Goal: Information Seeking & Learning: Learn about a topic

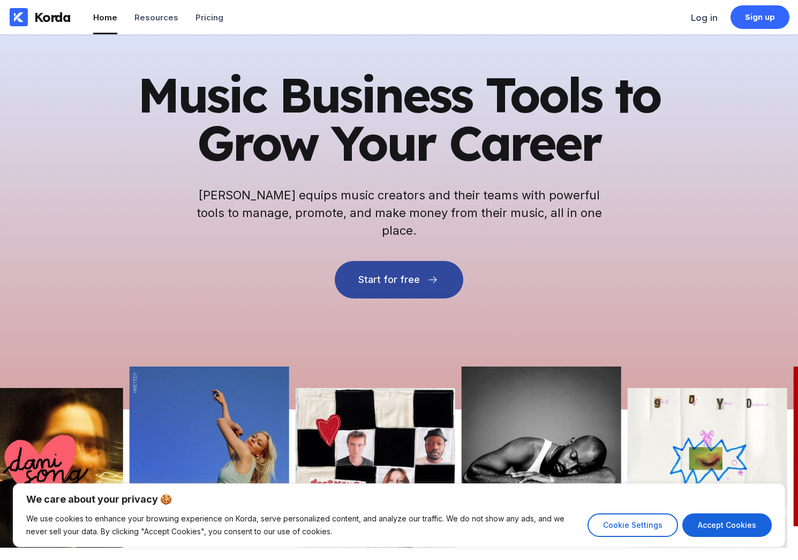
click at [428, 274] on icon at bounding box center [432, 279] width 11 height 11
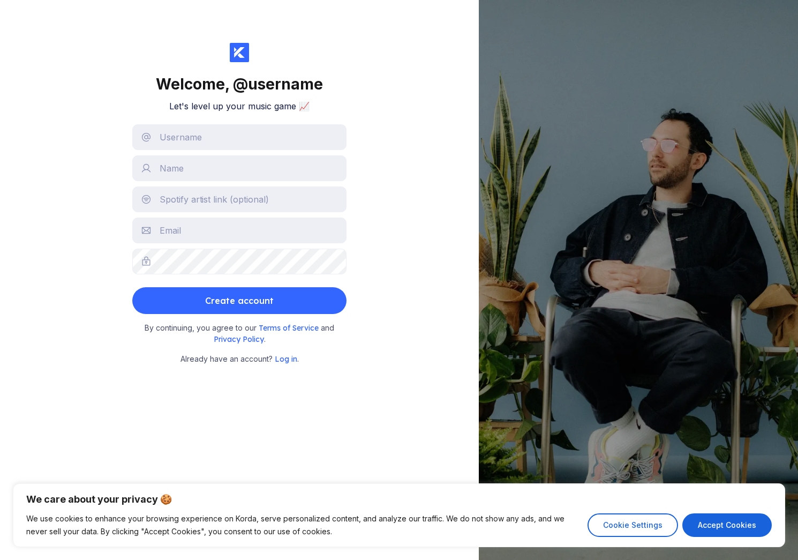
click at [731, 523] on button "Accept Cookies" at bounding box center [726, 525] width 89 height 24
checkbox input "true"
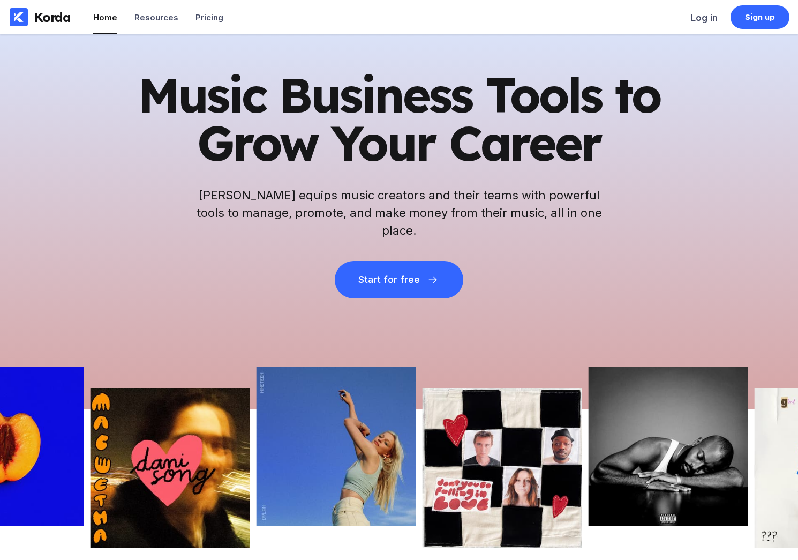
click at [101, 11] on li "Home" at bounding box center [105, 17] width 24 height 34
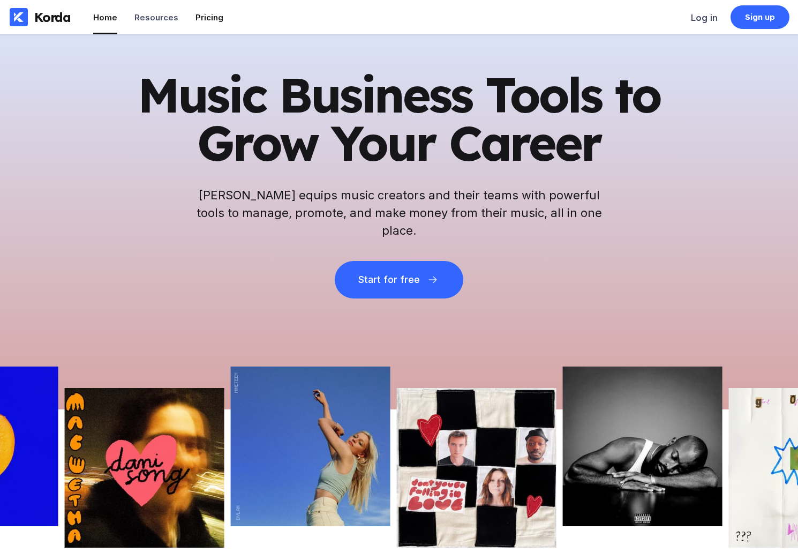
click at [200, 19] on div "Pricing" at bounding box center [210, 17] width 28 height 10
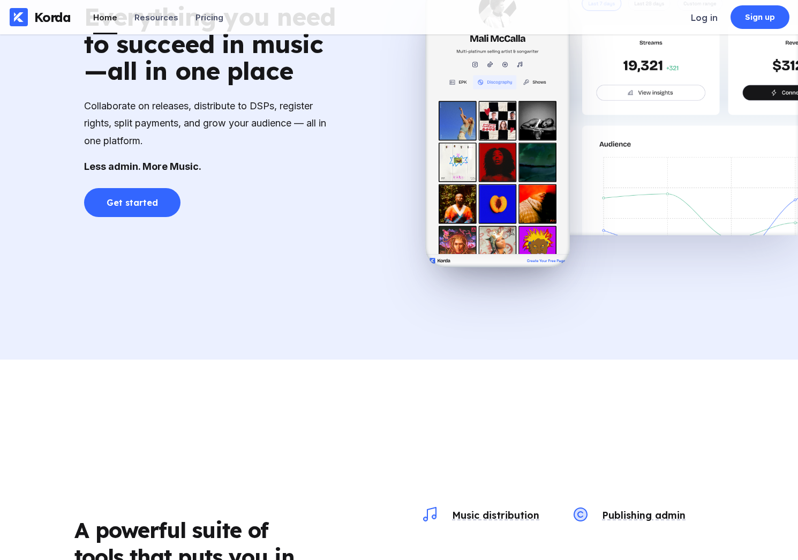
scroll to position [851, 0]
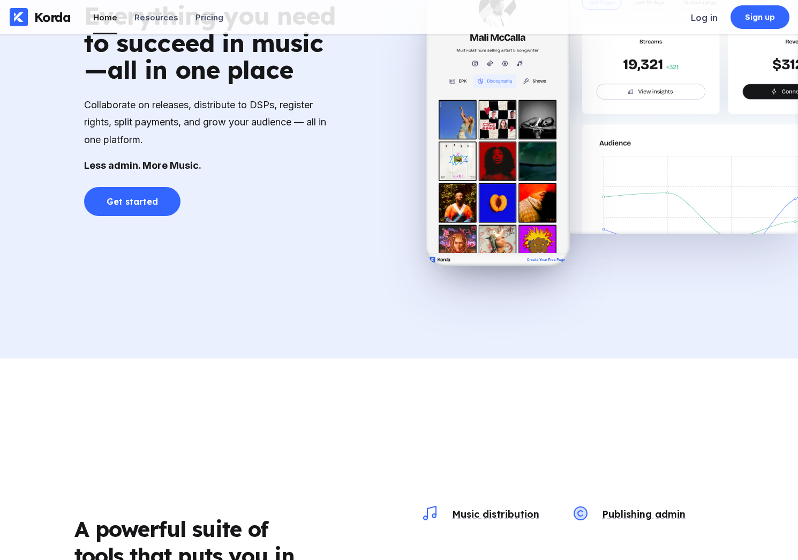
click at [348, 219] on div "Everything you need to succeed in music—all in one place Collaborate on release…" at bounding box center [399, 95] width 798 height 373
click at [659, 517] on div "Publishing admin" at bounding box center [642, 514] width 88 height 12
click at [642, 462] on div "Manage your music publishing rights and administration efficiently." at bounding box center [635, 472] width 111 height 27
click at [613, 467] on div "Manage your music publishing rights and administration efficiently." at bounding box center [635, 472] width 111 height 27
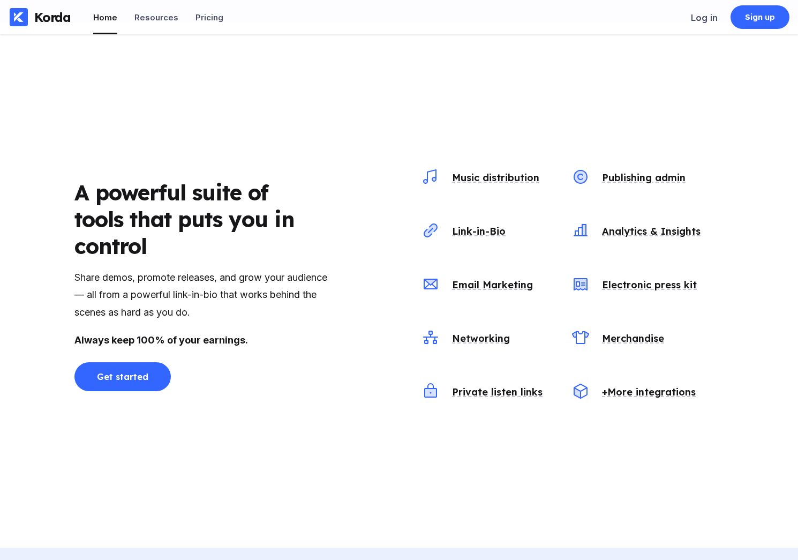
scroll to position [1188, 0]
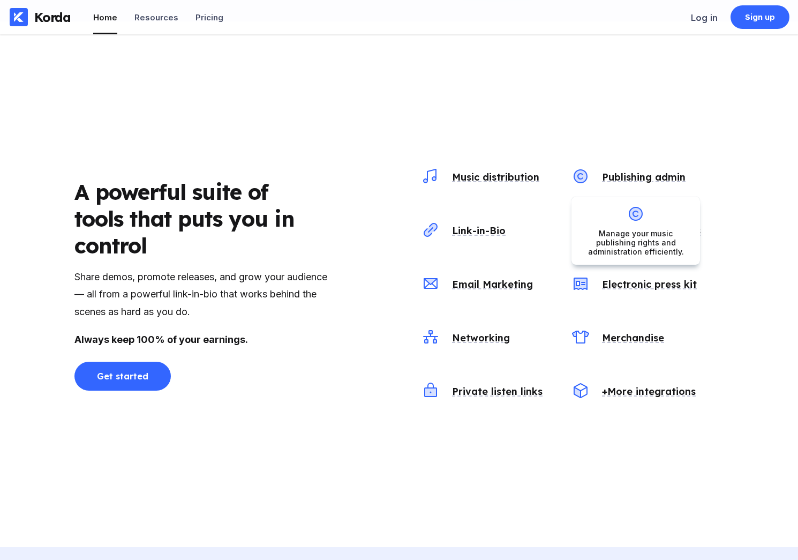
click at [629, 182] on div "Publishing admin" at bounding box center [642, 177] width 88 height 12
click at [635, 229] on div "Manage your music publishing rights and administration efficiently." at bounding box center [635, 242] width 111 height 27
click at [630, 220] on icon at bounding box center [635, 213] width 17 height 17
click at [623, 237] on div "Manage your music publishing rights and administration efficiently." at bounding box center [635, 242] width 111 height 27
